Goal: Transaction & Acquisition: Book appointment/travel/reservation

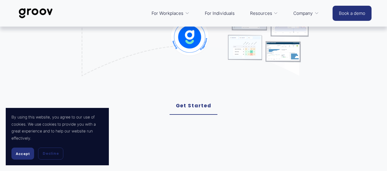
scroll to position [161, 0]
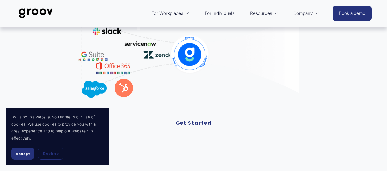
click at [185, 128] on link "Get Started" at bounding box center [193, 124] width 48 height 18
